Goal: Task Accomplishment & Management: Manage account settings

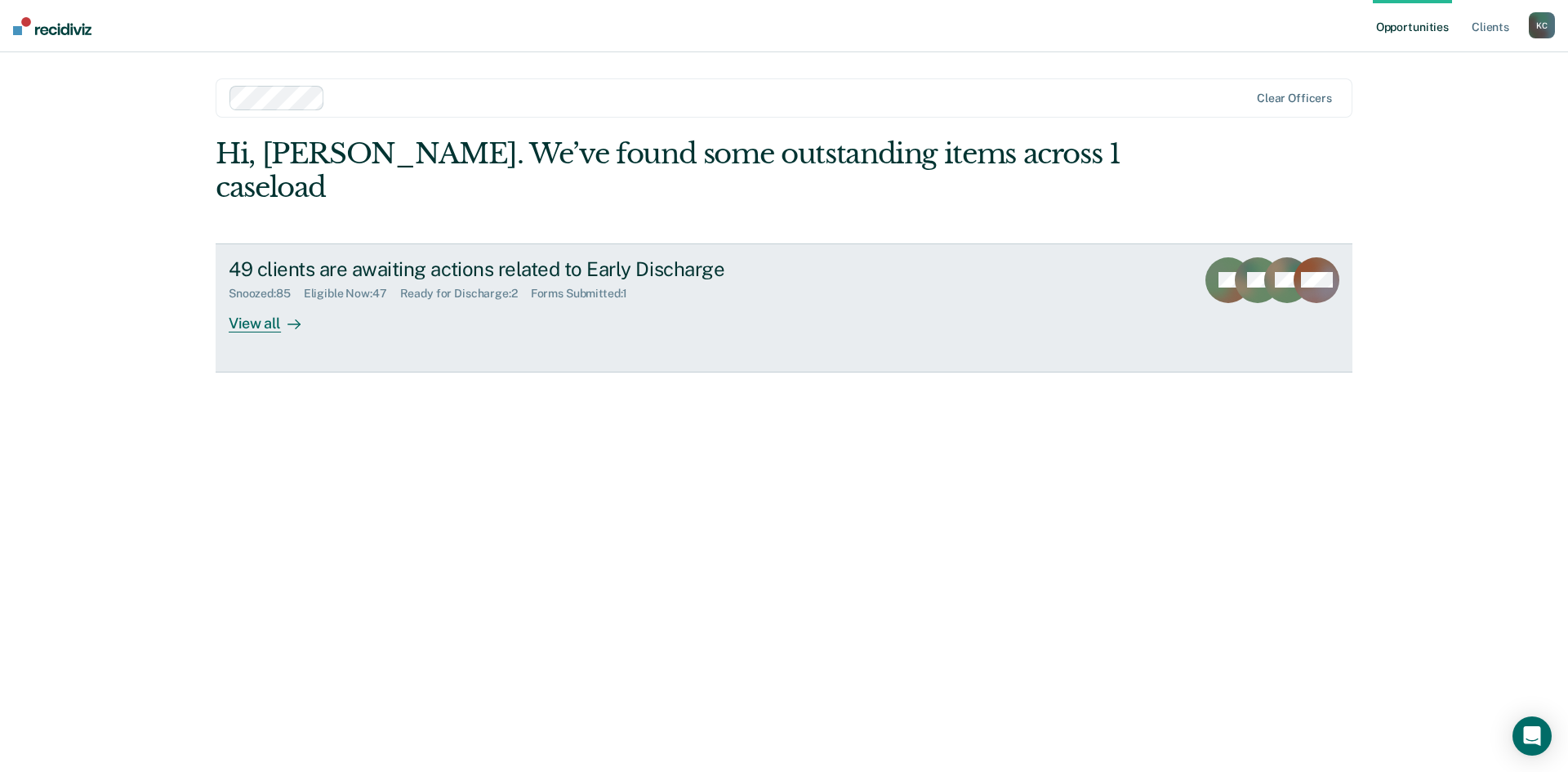
click at [411, 294] on div "49 clients are awaiting actions related to Early Discharge Snoozed : 85 Eligibl…" at bounding box center [534, 295] width 613 height 75
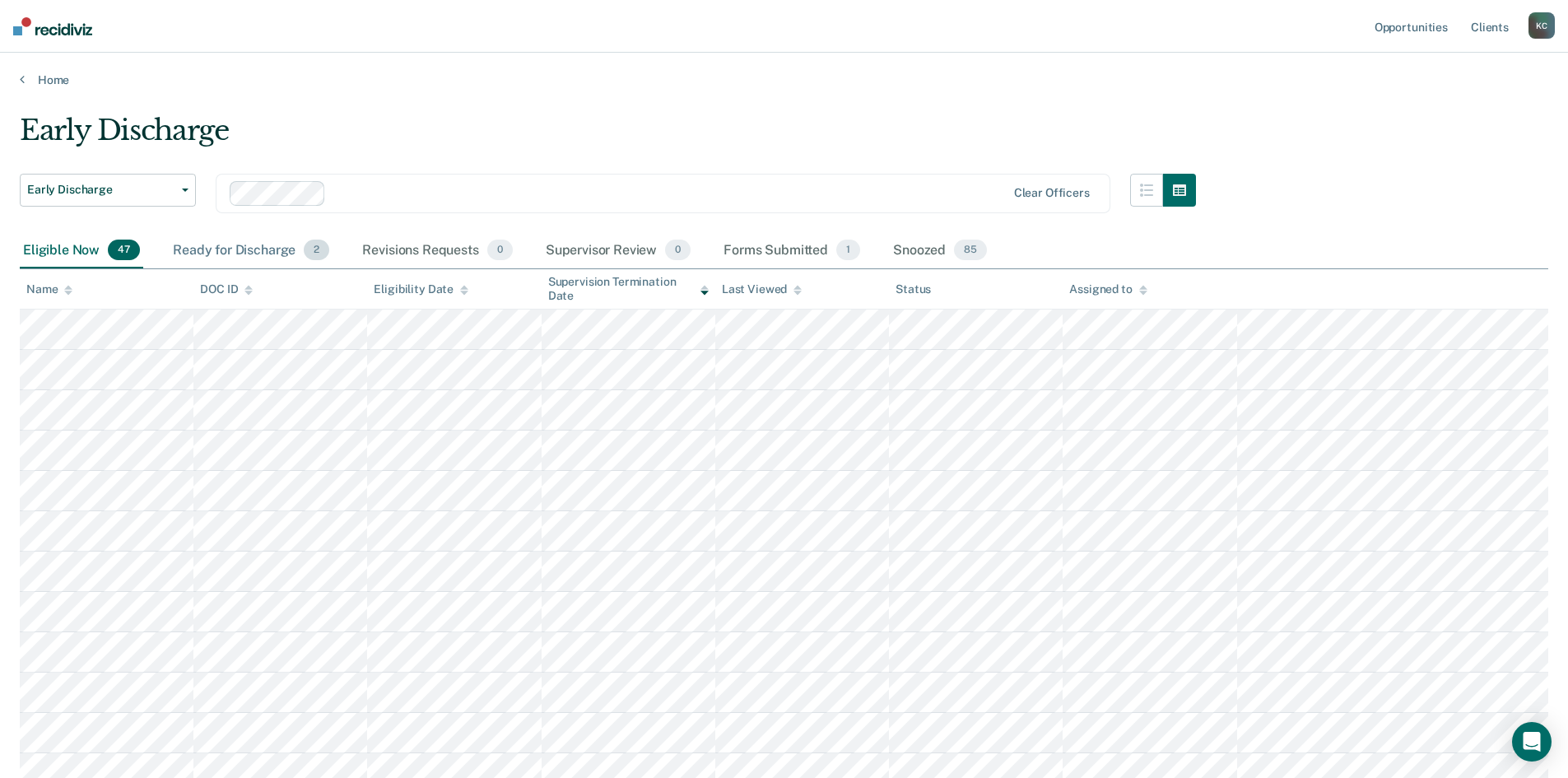
click at [265, 257] on div "Ready for Discharge 2" at bounding box center [251, 251] width 163 height 36
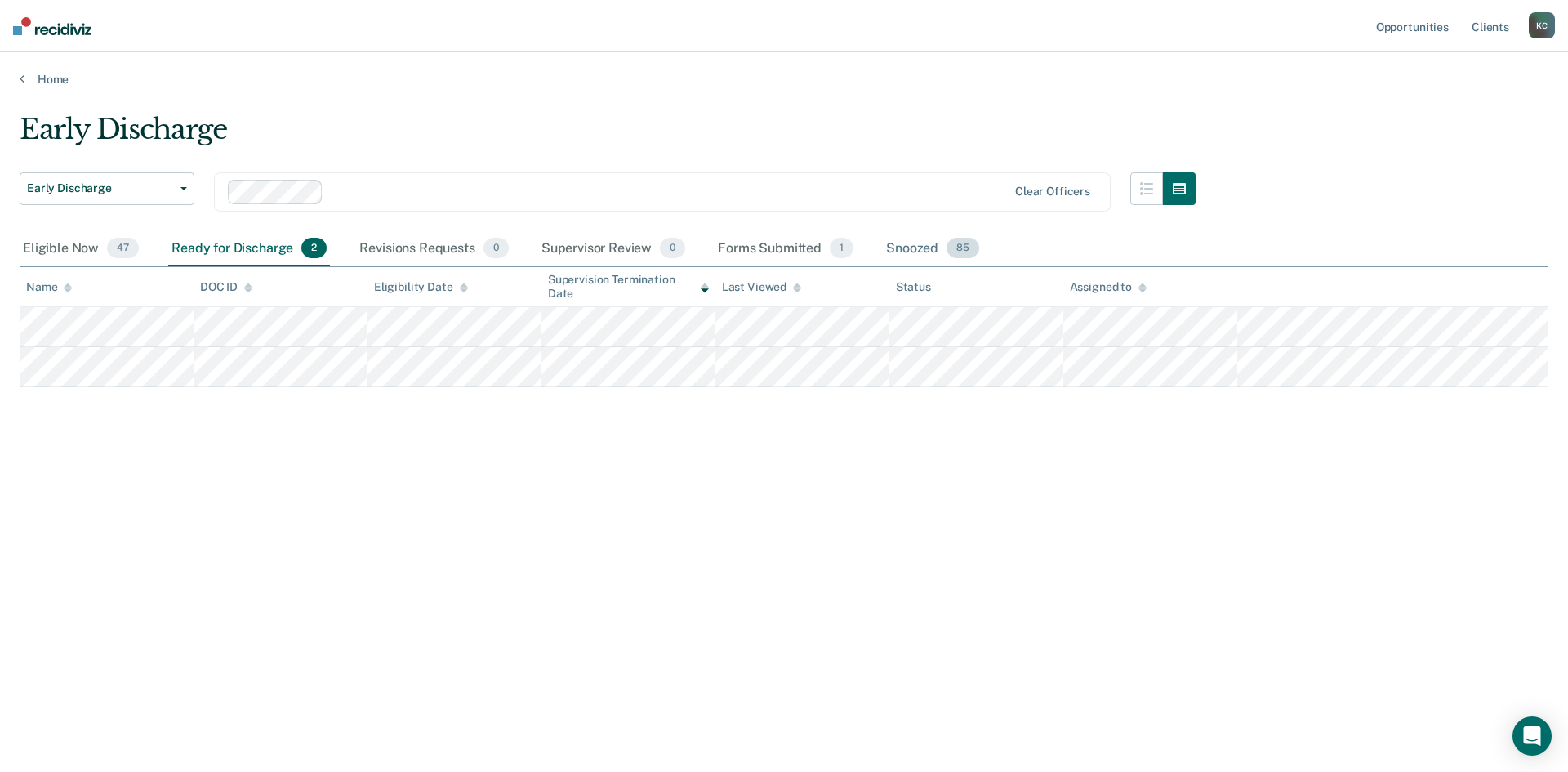
click at [905, 254] on div "Snoozed 85" at bounding box center [933, 249] width 99 height 36
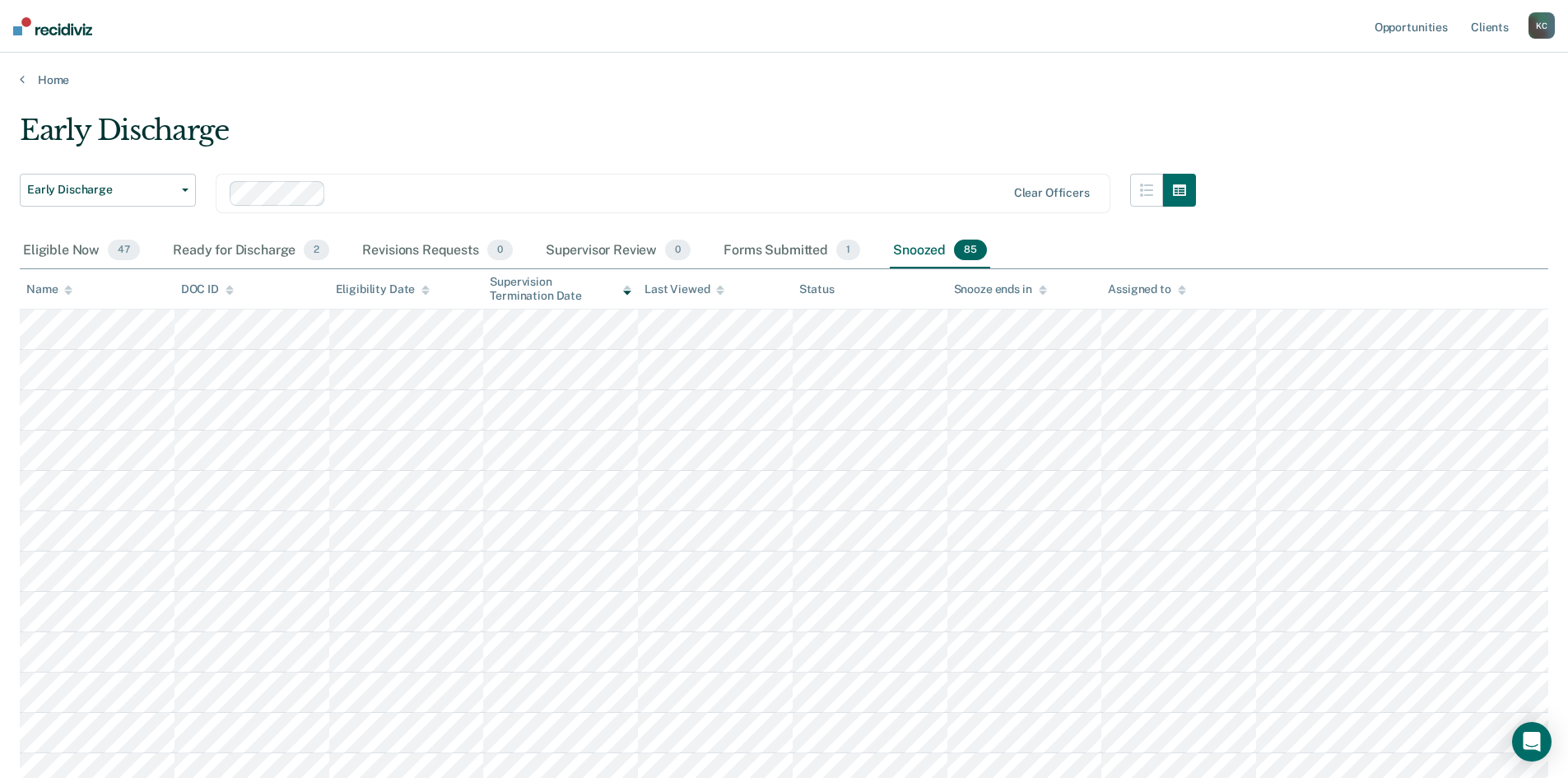
click at [68, 292] on icon at bounding box center [68, 292] width 8 height 4
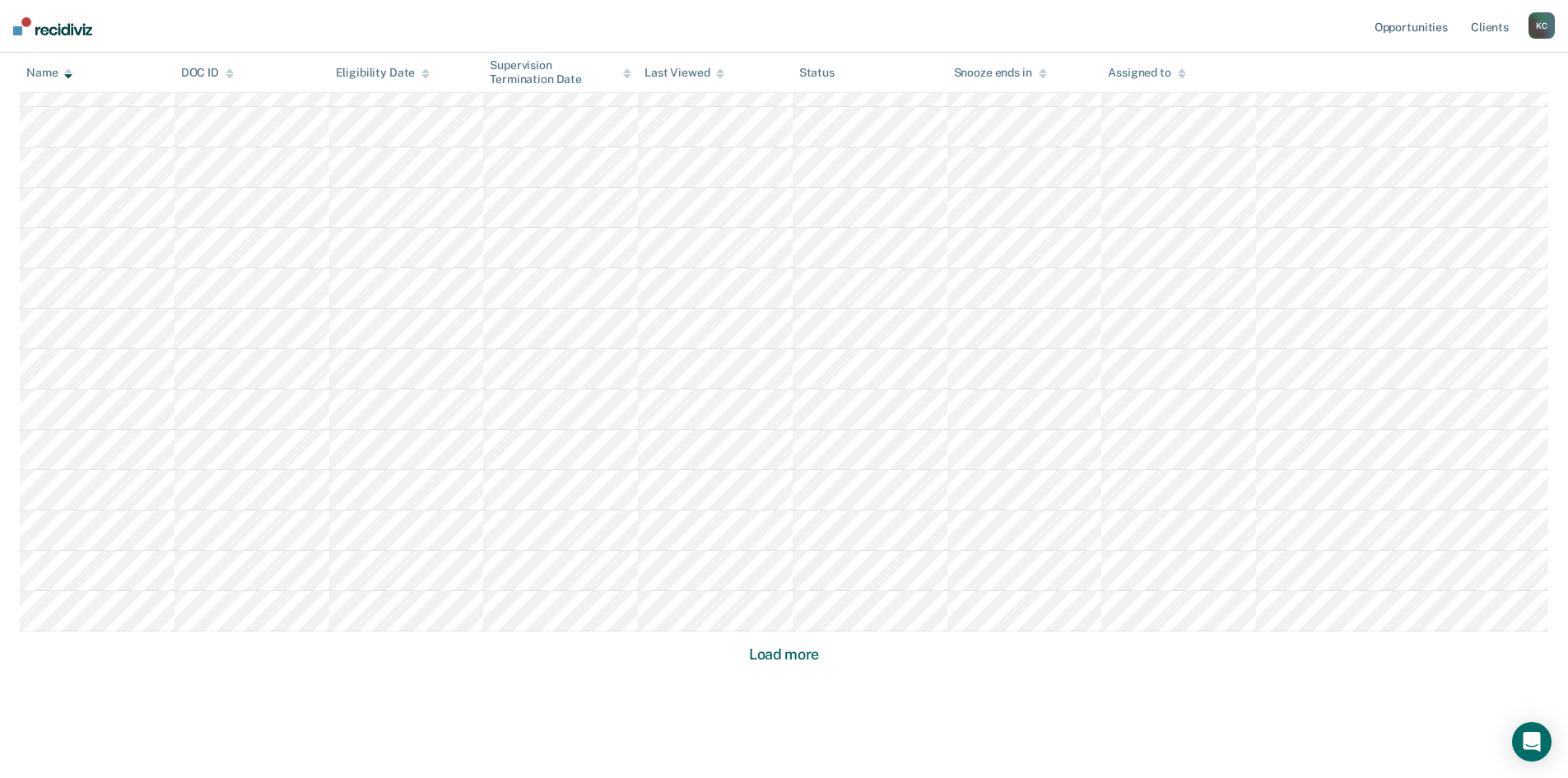
scroll to position [905, 0]
click at [815, 637] on button "Load more" at bounding box center [784, 637] width 80 height 20
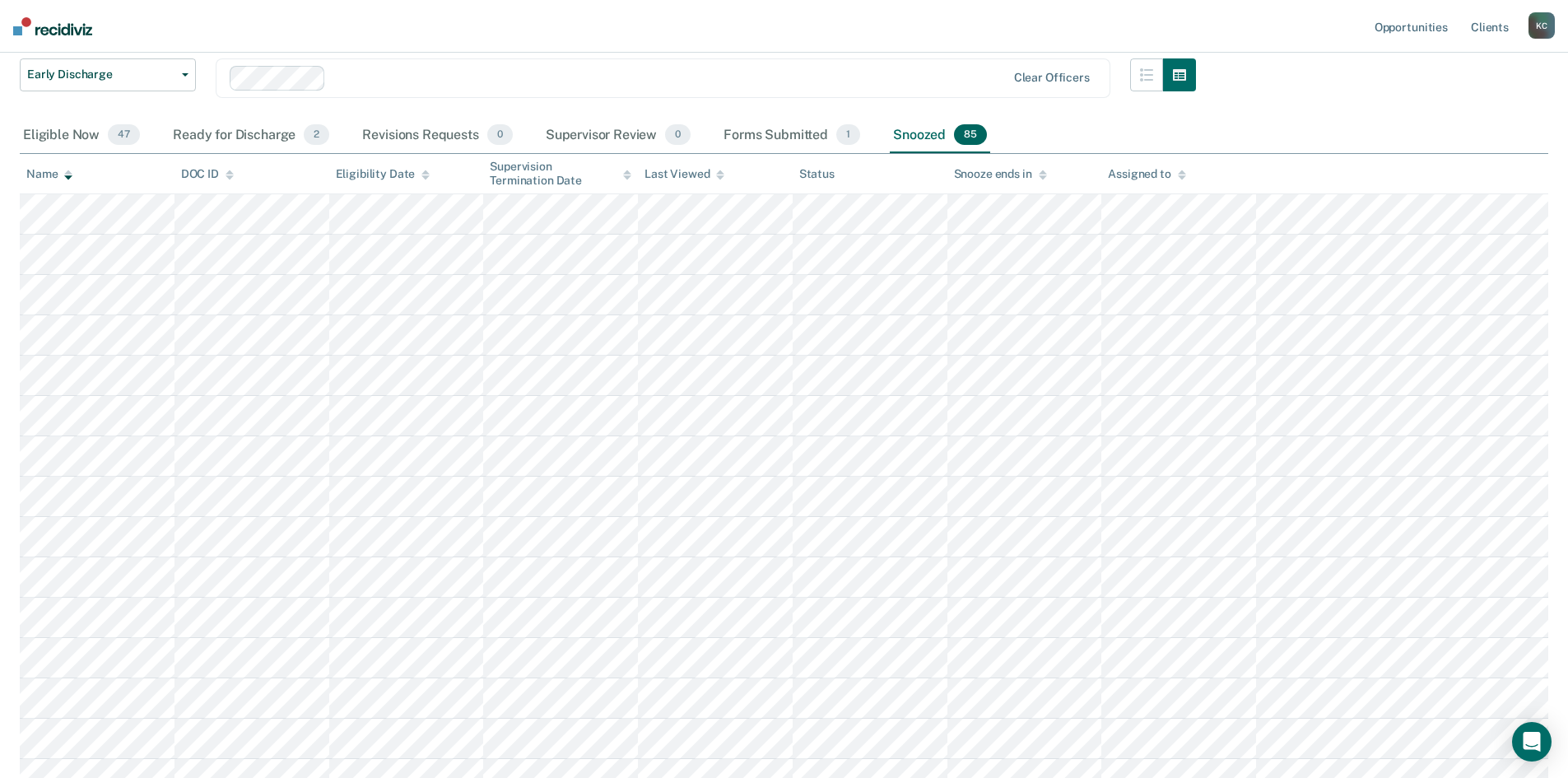
scroll to position [0, 0]
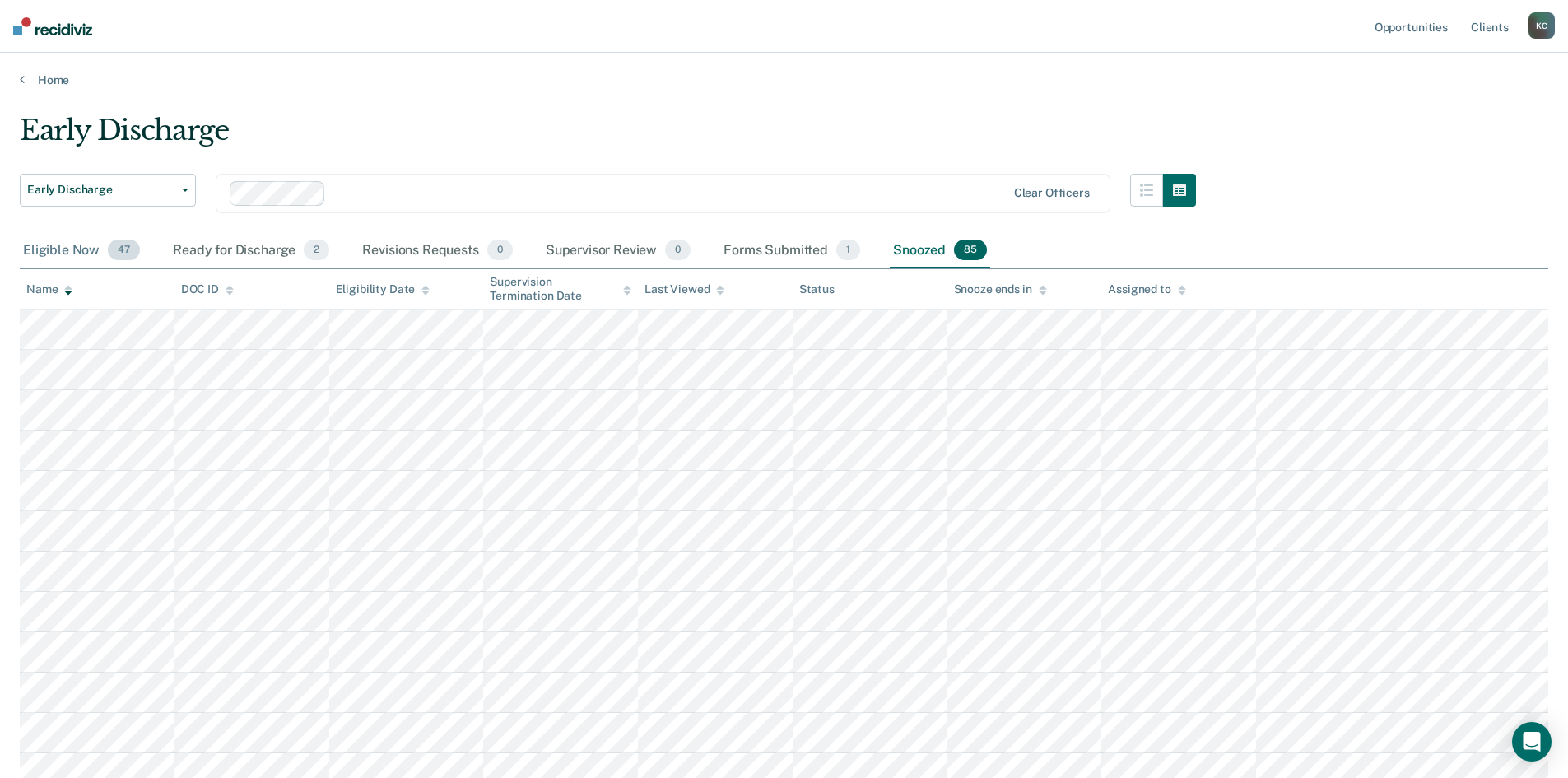
click at [100, 253] on div "Eligible Now 47" at bounding box center [81, 251] width 124 height 36
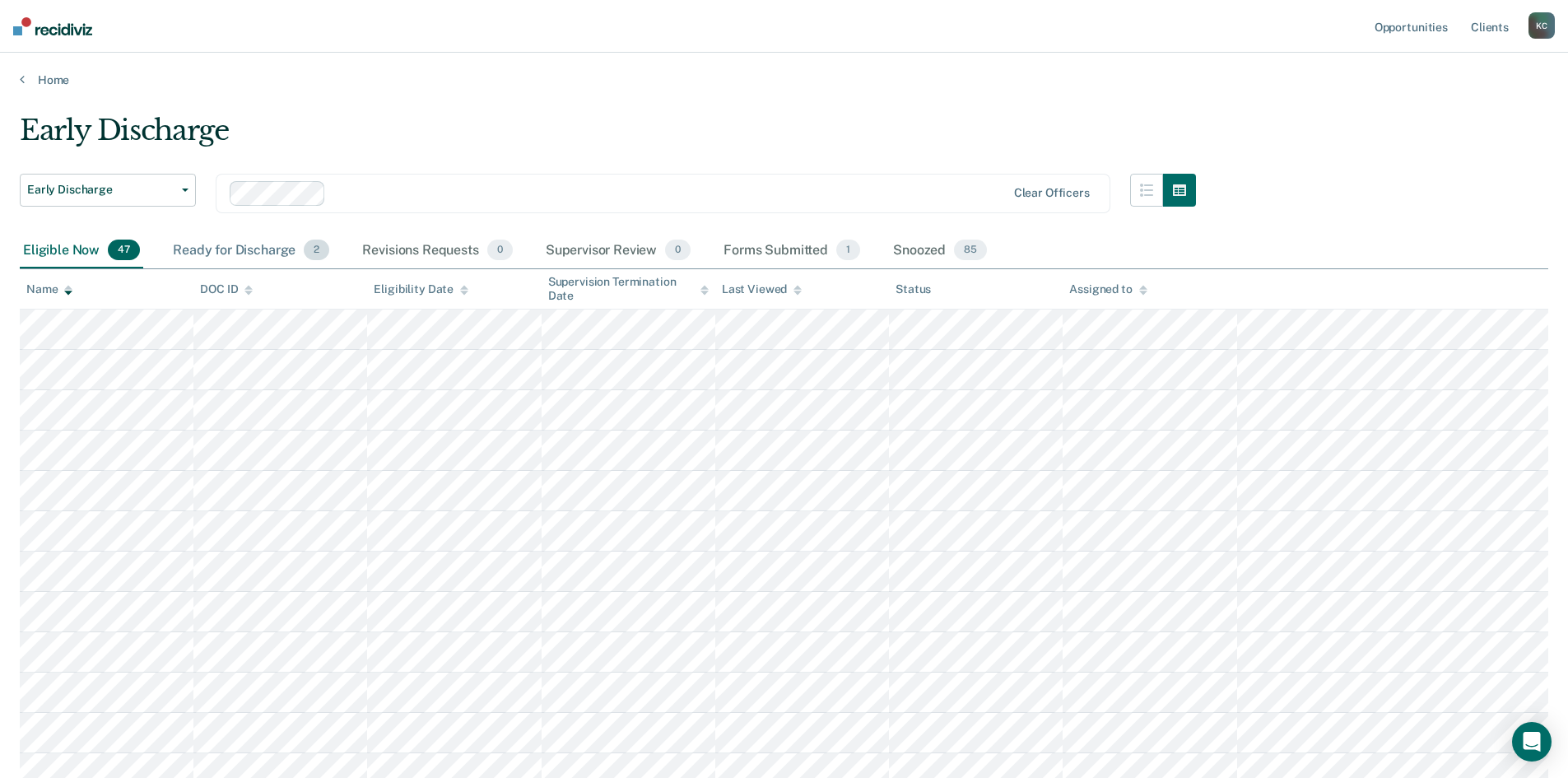
click at [289, 253] on div "Ready for Discharge 2" at bounding box center [251, 251] width 163 height 36
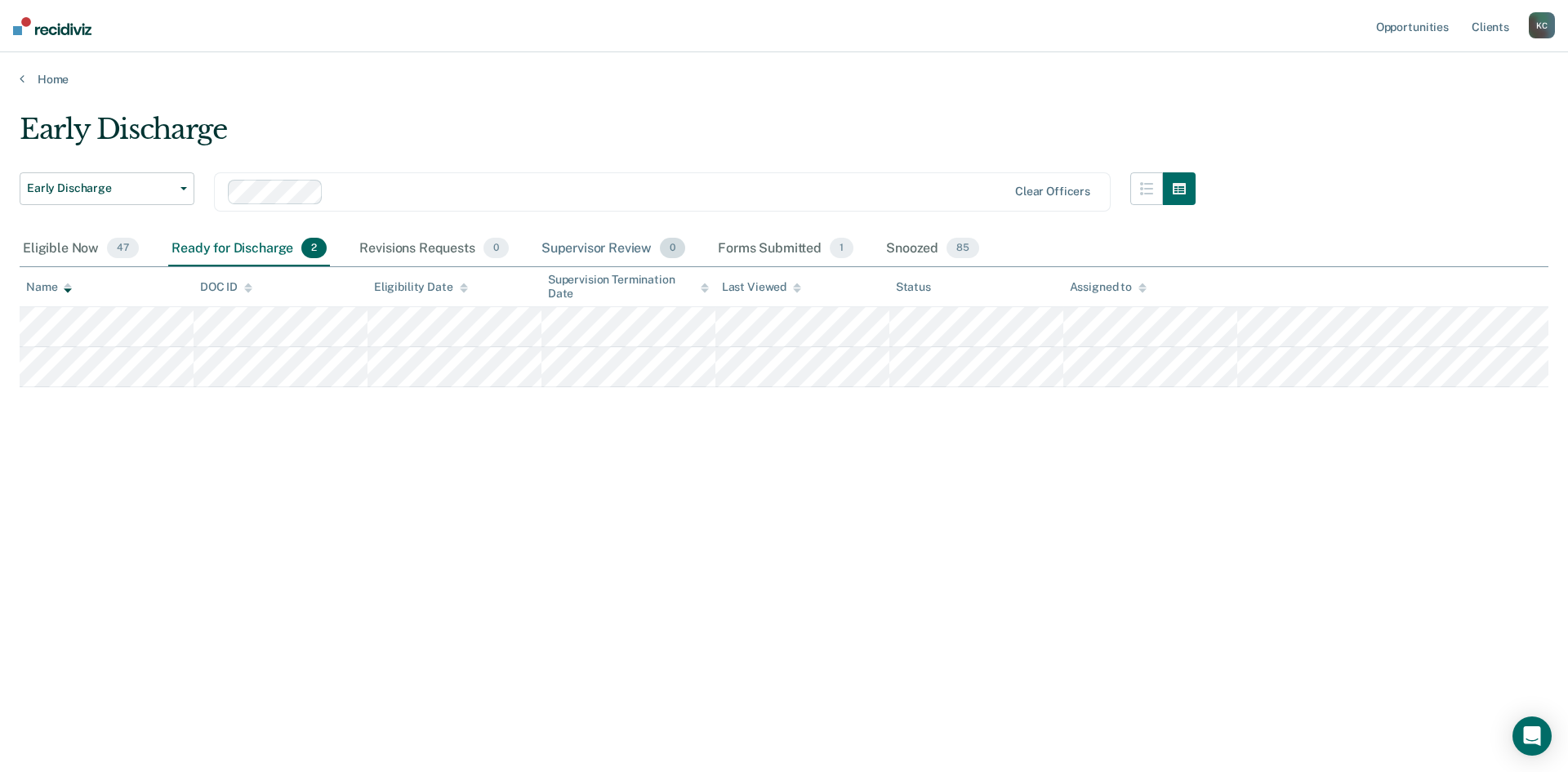
click at [612, 247] on div "Supervisor Review 0" at bounding box center [613, 249] width 151 height 36
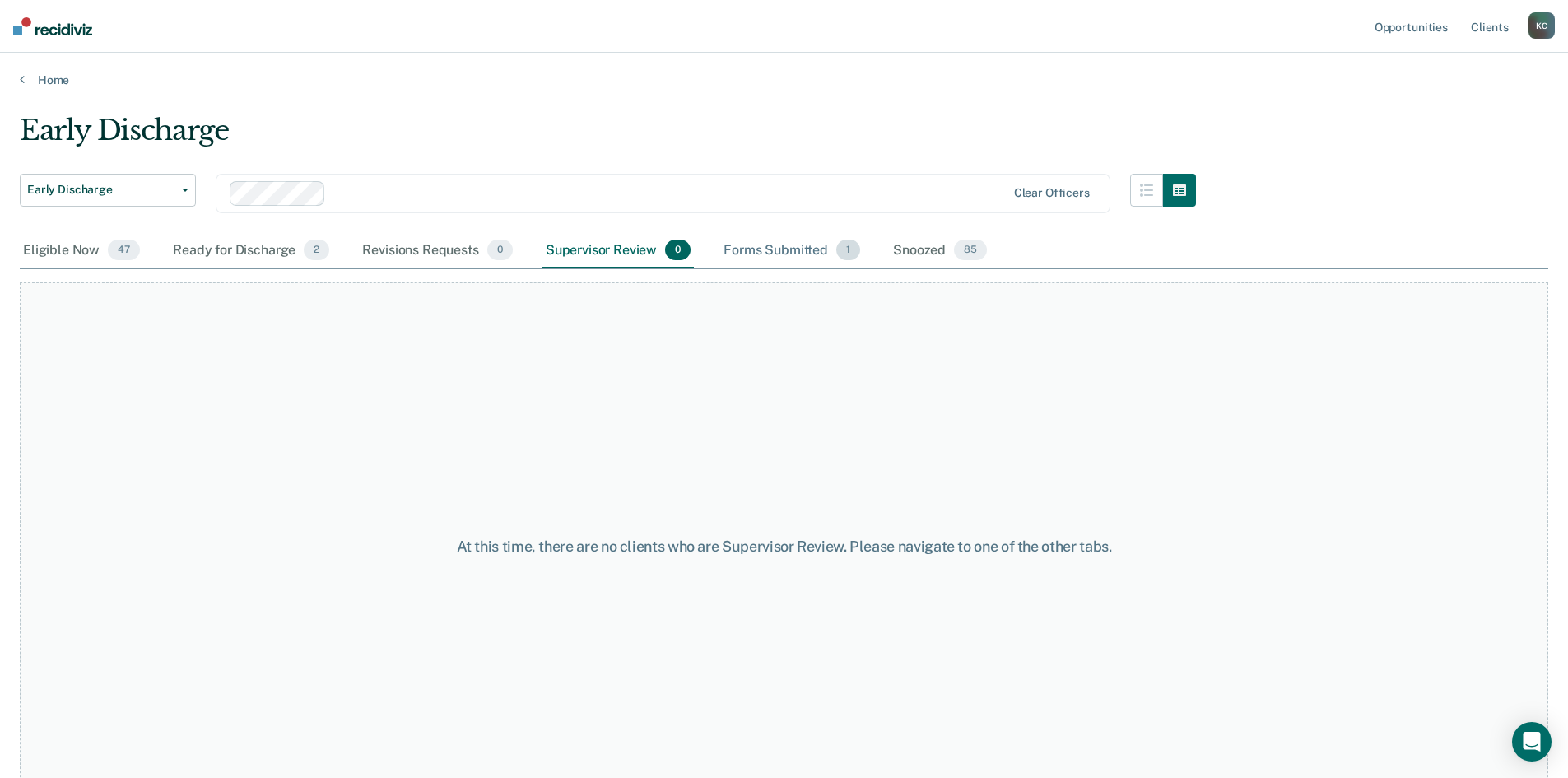
click at [773, 243] on div "Forms Submitted 1" at bounding box center [792, 251] width 143 height 36
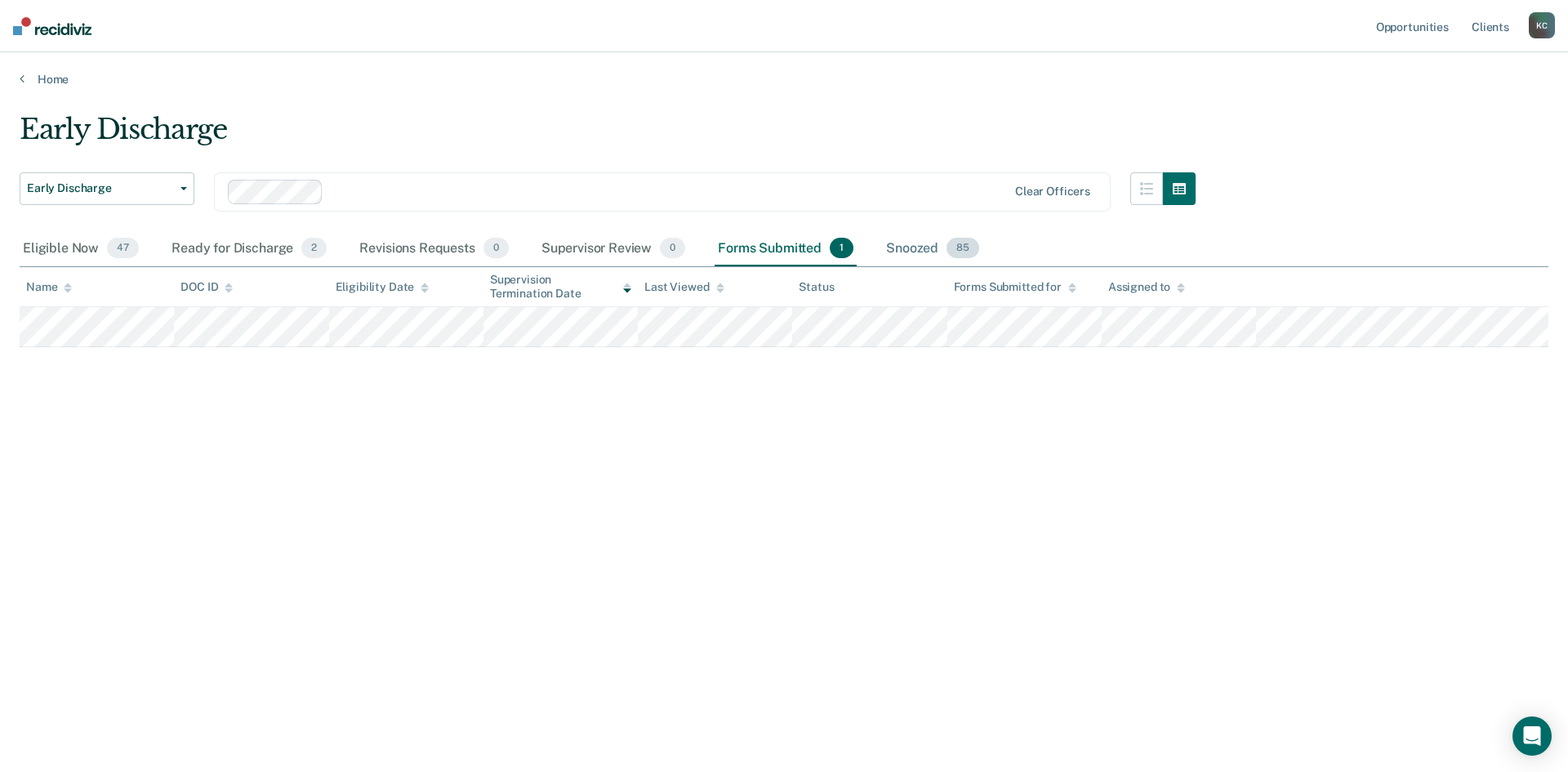
click at [922, 247] on div "Snoozed 85" at bounding box center [933, 249] width 99 height 36
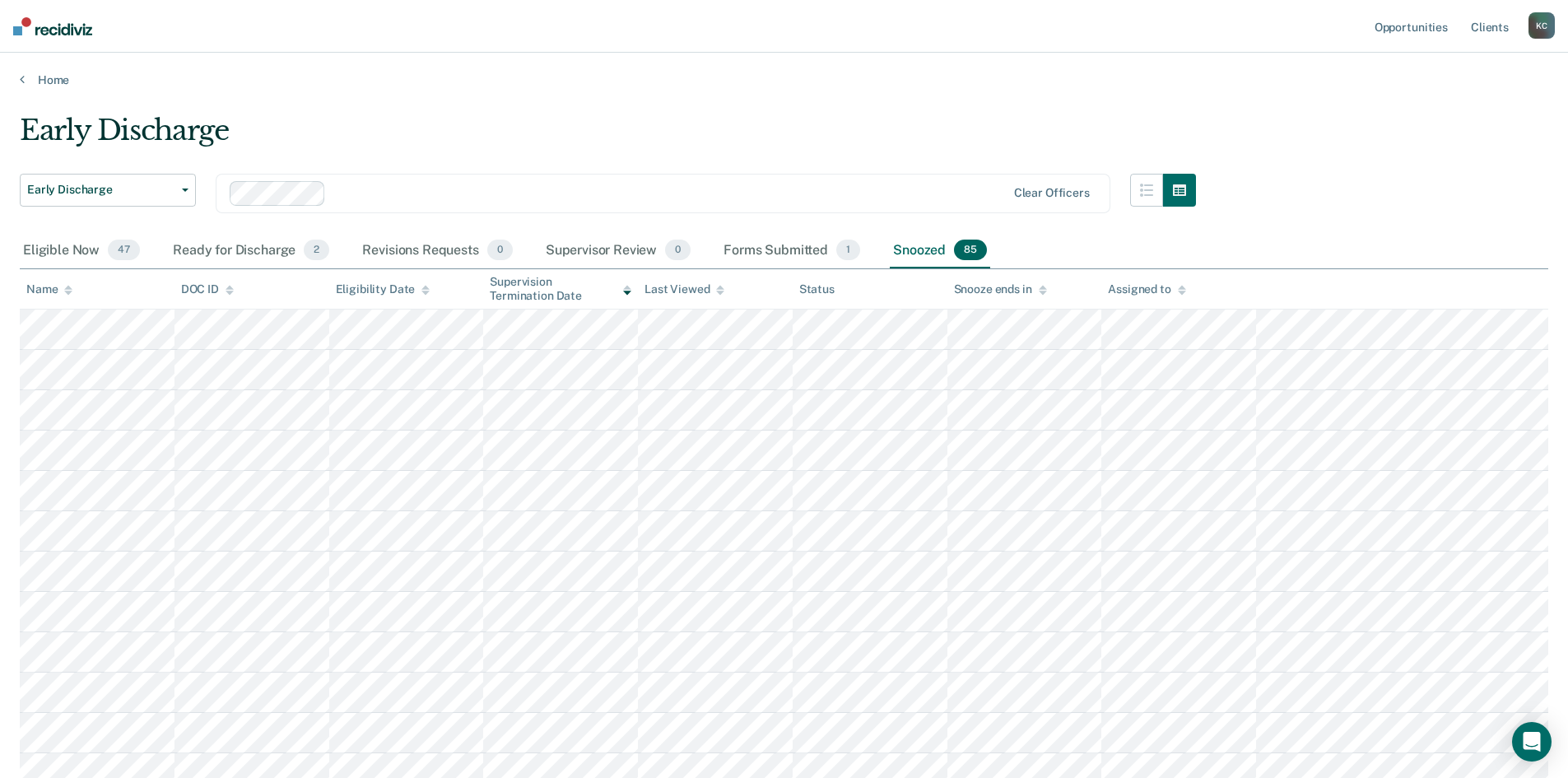
click at [223, 291] on div "DOC ID" at bounding box center [207, 289] width 53 height 14
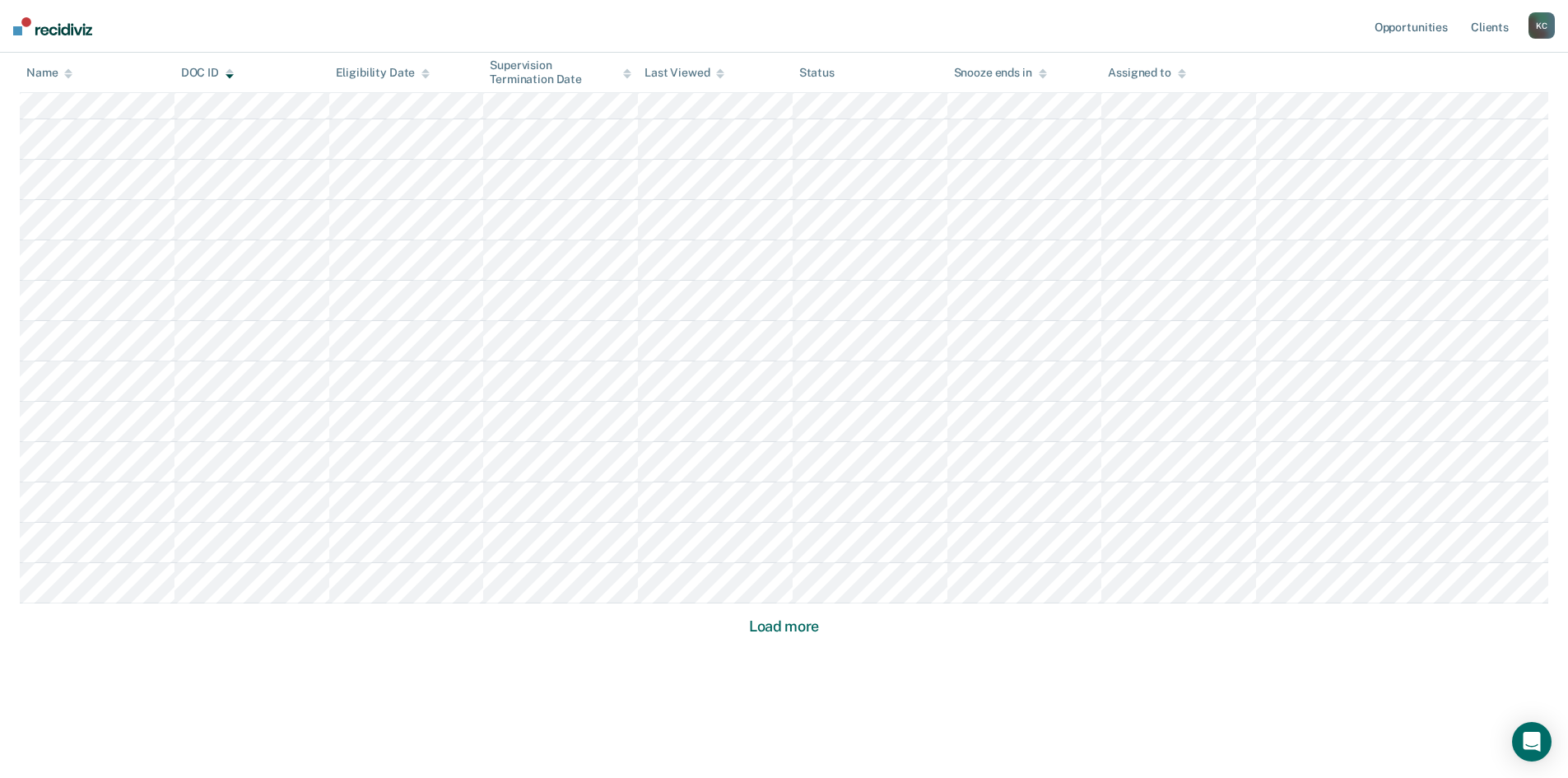
scroll to position [919, 0]
click at [767, 618] on button "Load more" at bounding box center [784, 622] width 80 height 20
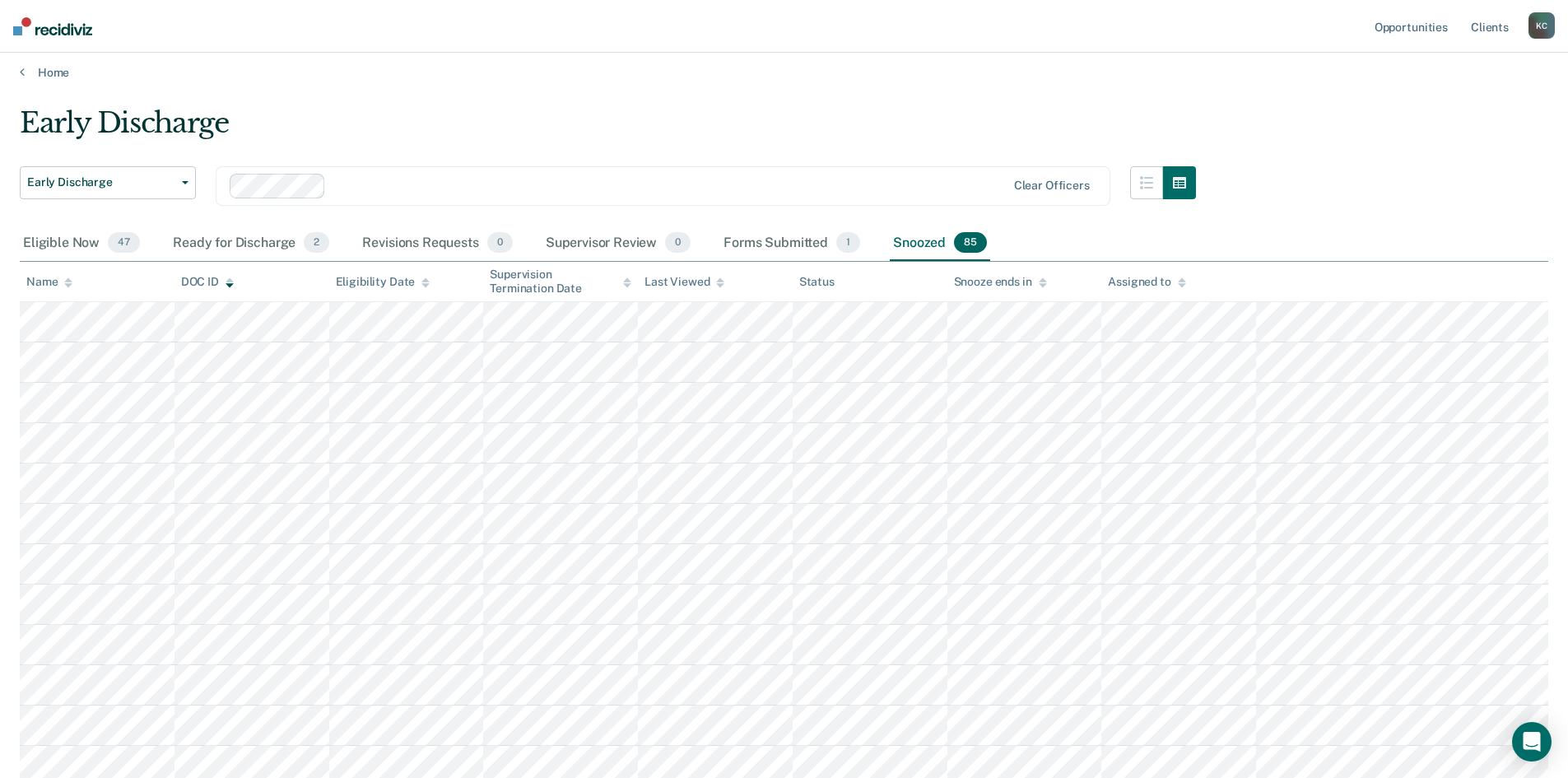
scroll to position [0, 0]
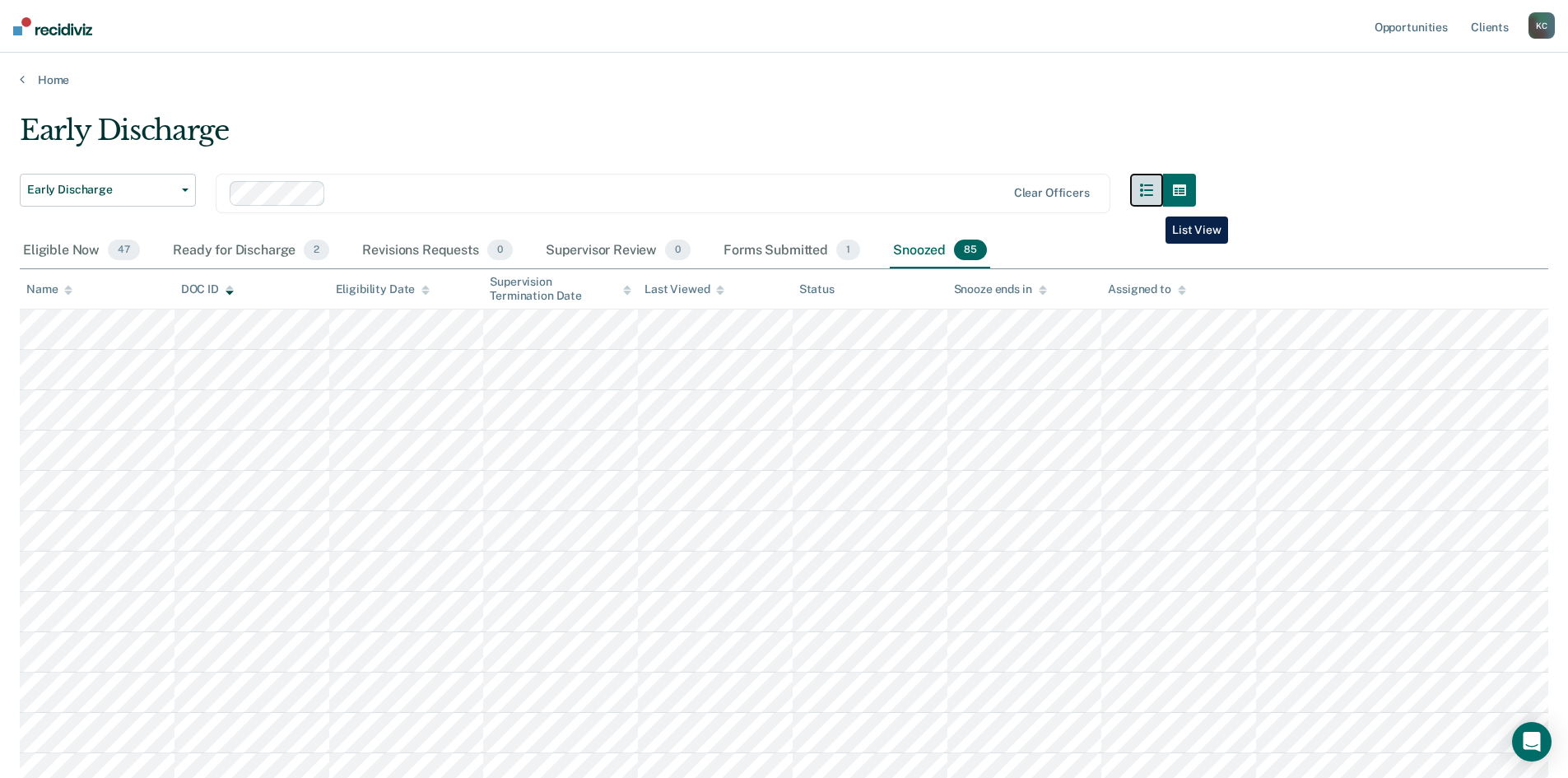
click at [1153, 204] on button "button" at bounding box center [1147, 190] width 33 height 33
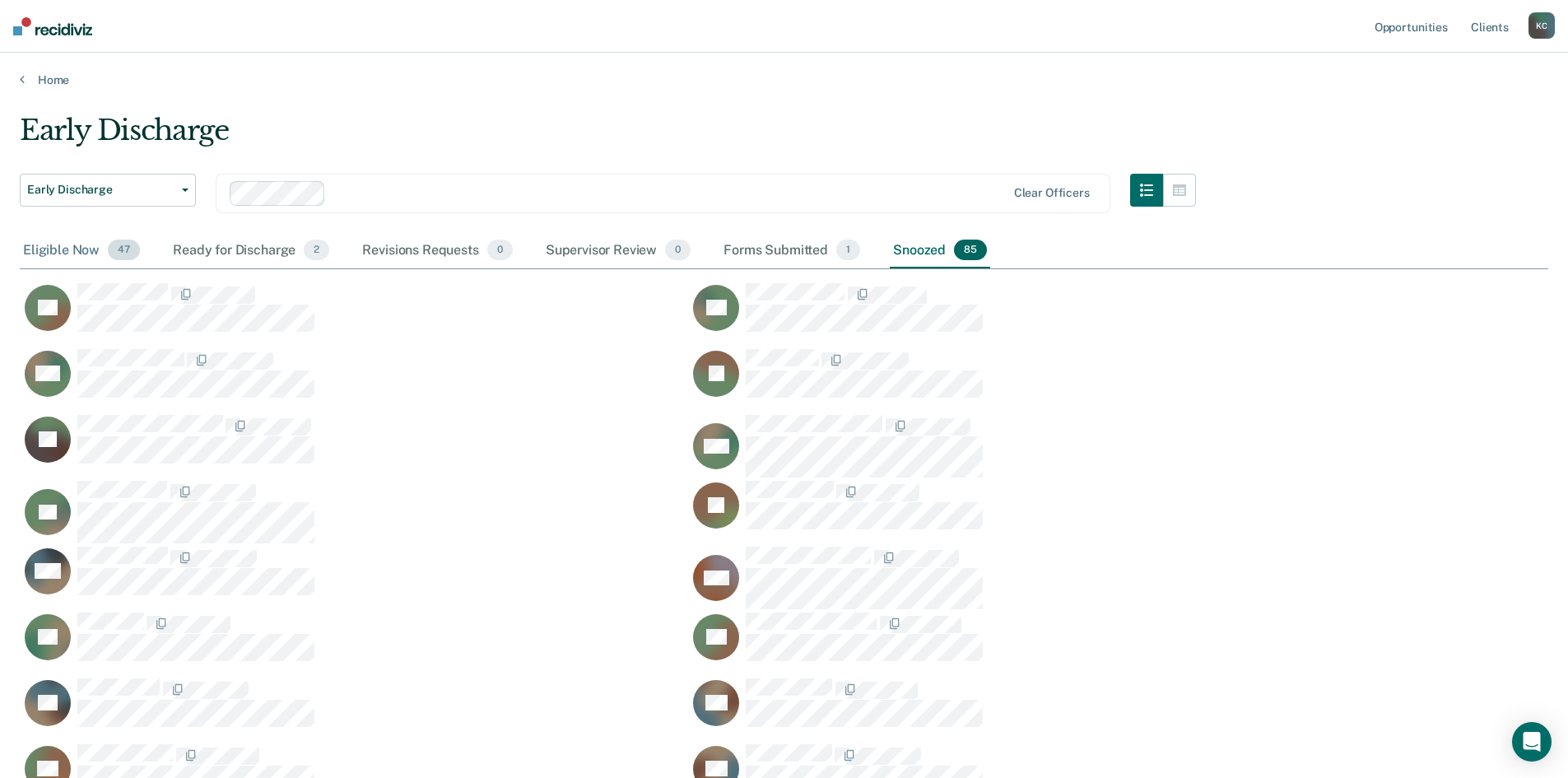
click at [37, 255] on div "Eligible Now 47" at bounding box center [81, 251] width 124 height 36
